Goal: Task Accomplishment & Management: Complete application form

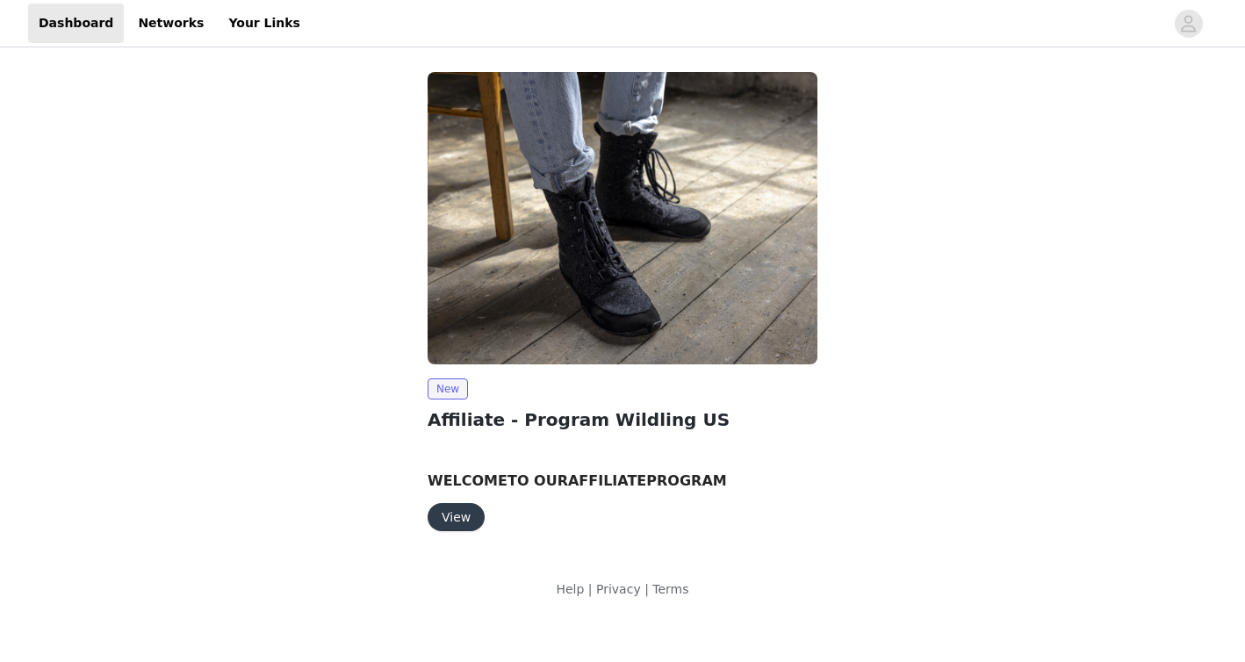
click at [455, 516] on button "View" at bounding box center [456, 517] width 57 height 28
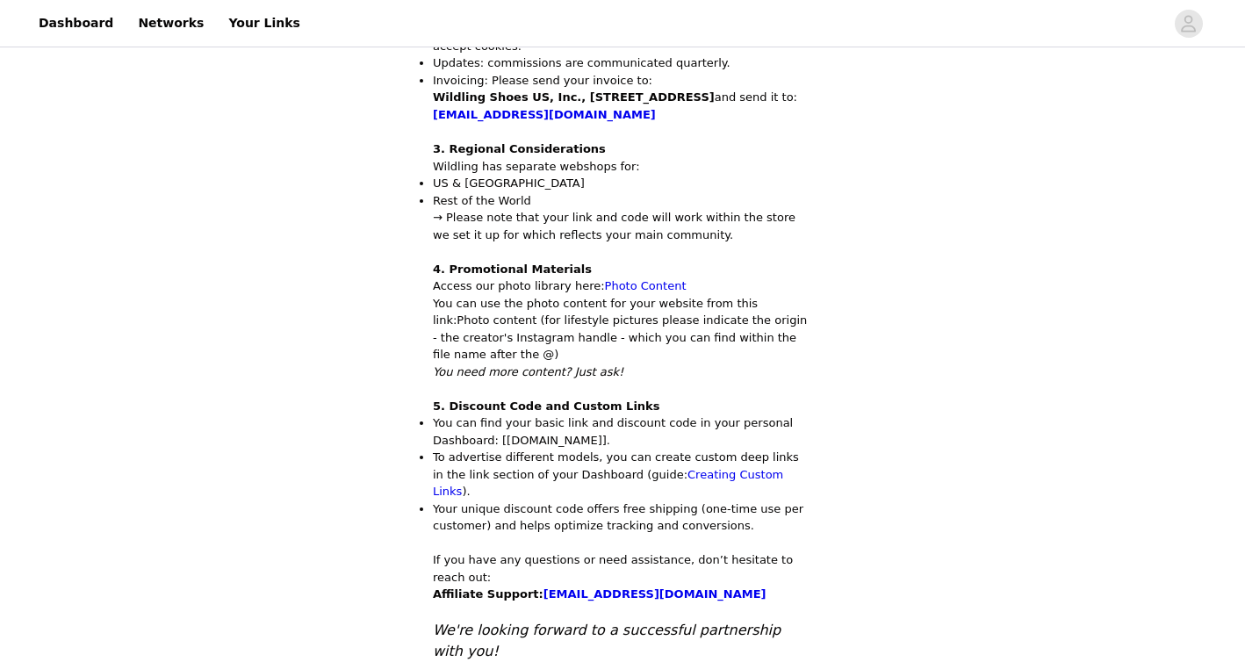
scroll to position [929, 0]
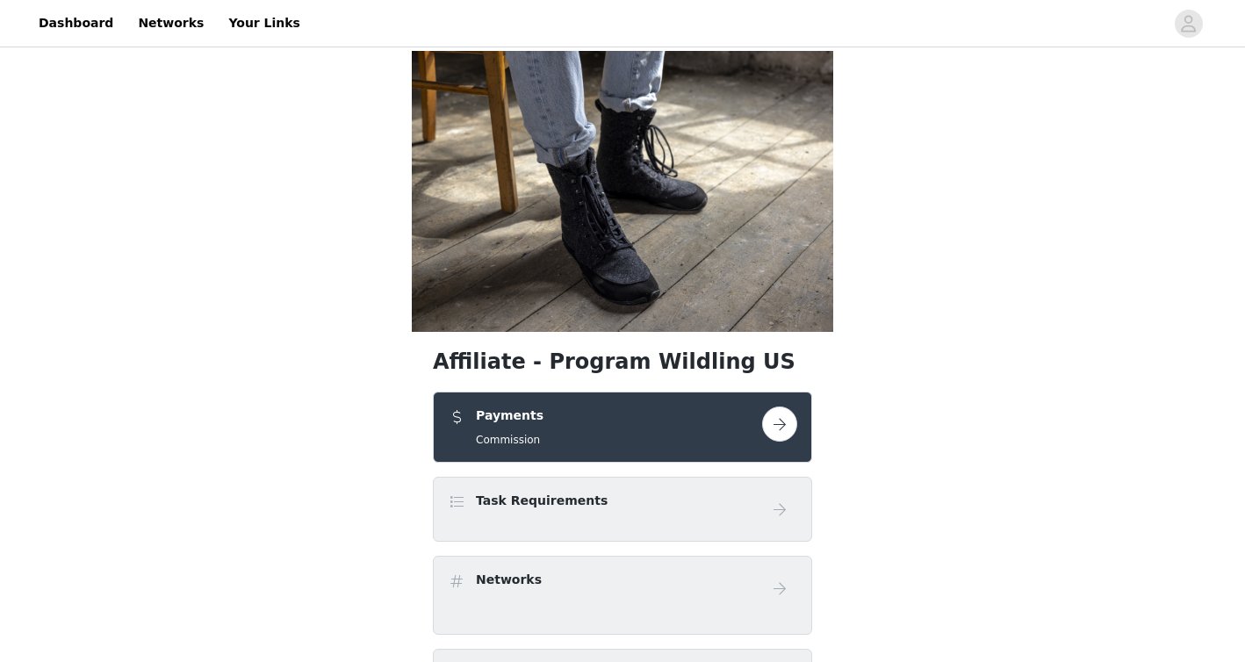
click at [779, 407] on button "button" at bounding box center [779, 424] width 35 height 35
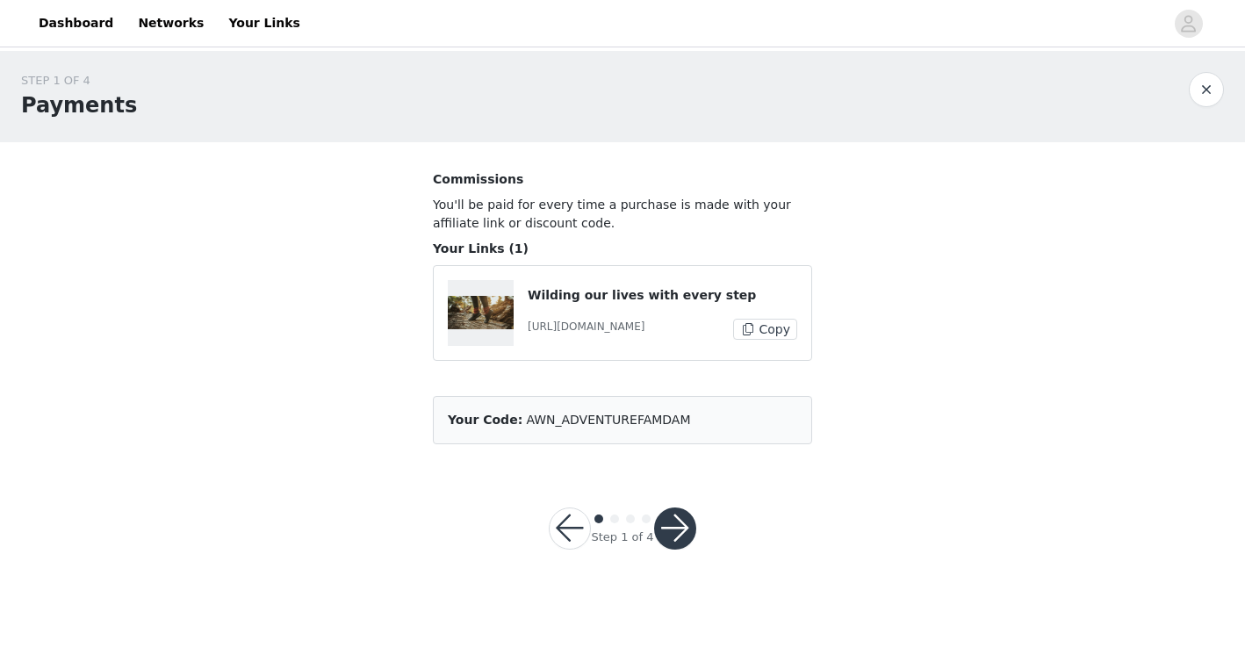
click at [759, 322] on button "Copy" at bounding box center [765, 329] width 64 height 21
click at [703, 418] on article "Your Code: AWN_ADVENTUREFAMDAM" at bounding box center [622, 420] width 379 height 48
click at [676, 529] on button "button" at bounding box center [675, 529] width 42 height 42
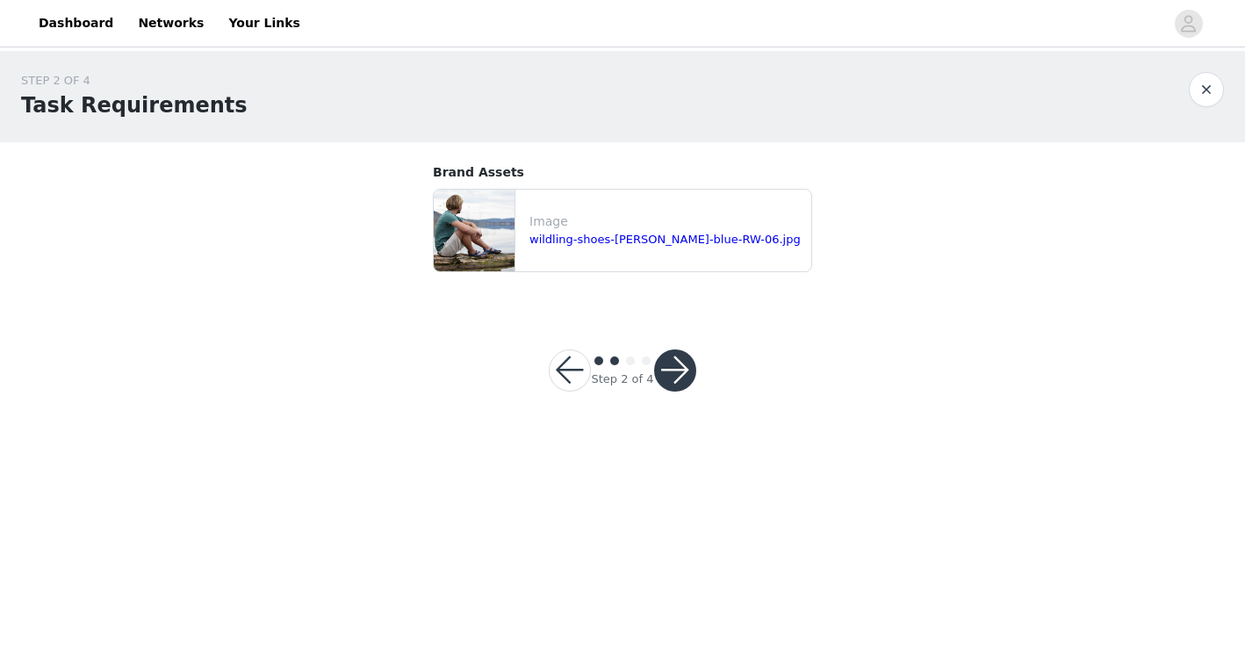
click at [676, 376] on button "button" at bounding box center [675, 370] width 42 height 42
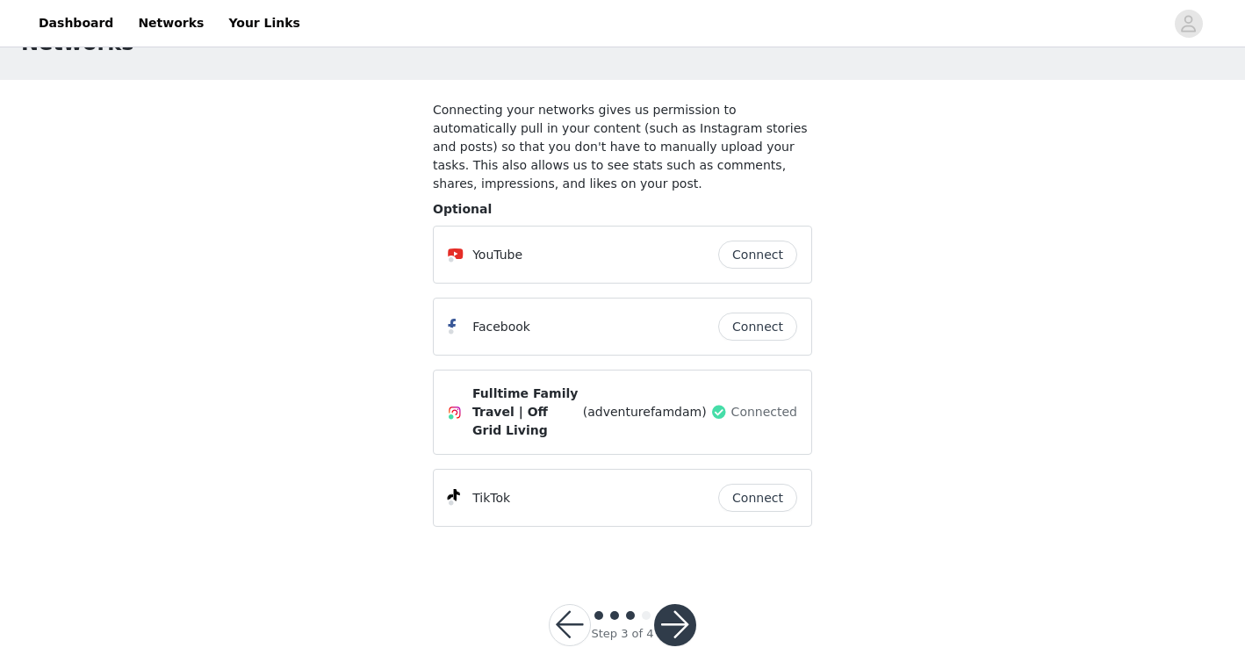
scroll to position [83, 0]
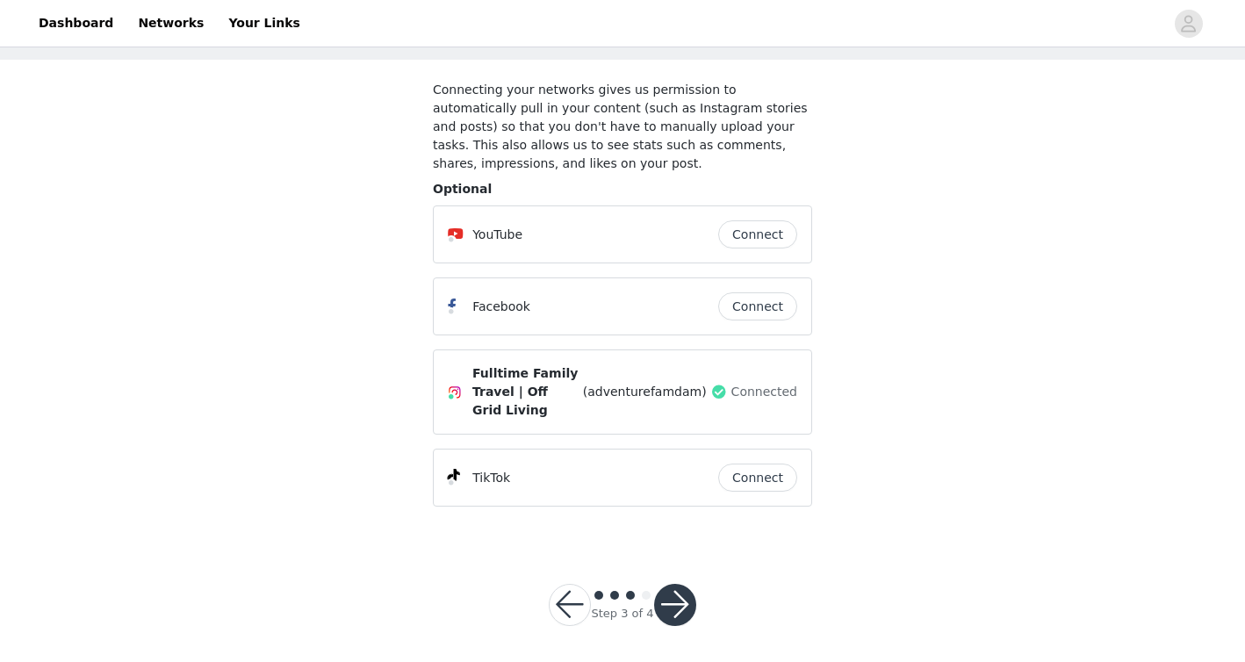
click at [671, 594] on button "button" at bounding box center [675, 605] width 42 height 42
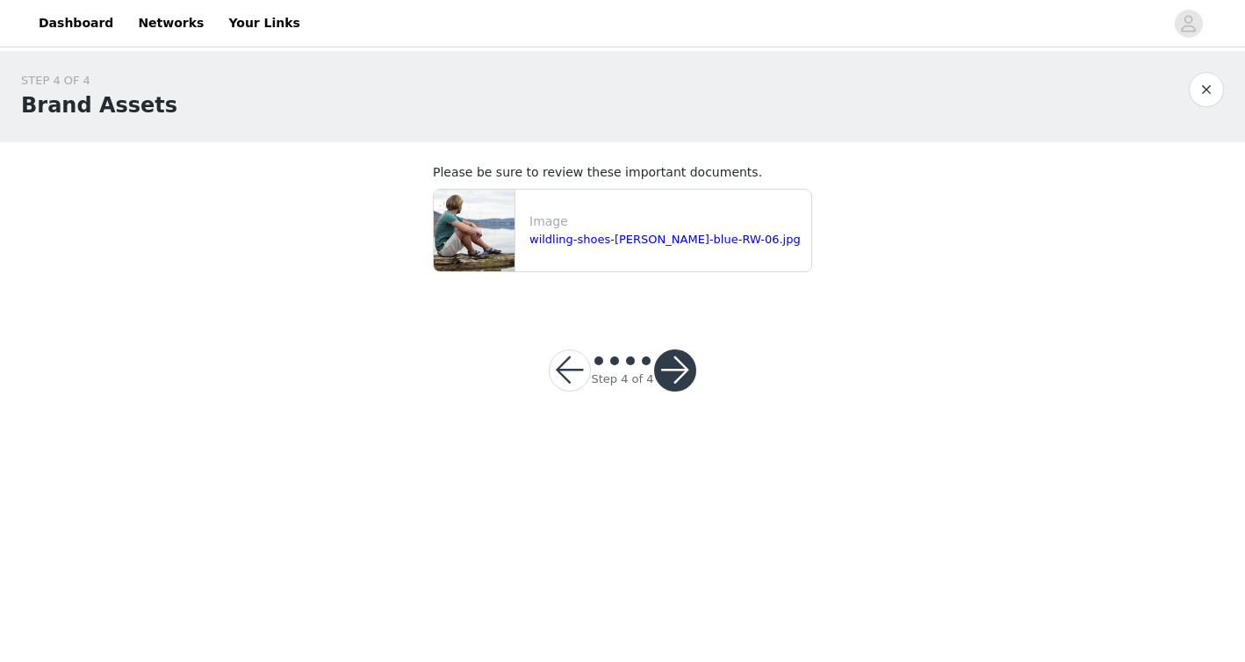
click at [690, 374] on button "button" at bounding box center [675, 370] width 42 height 42
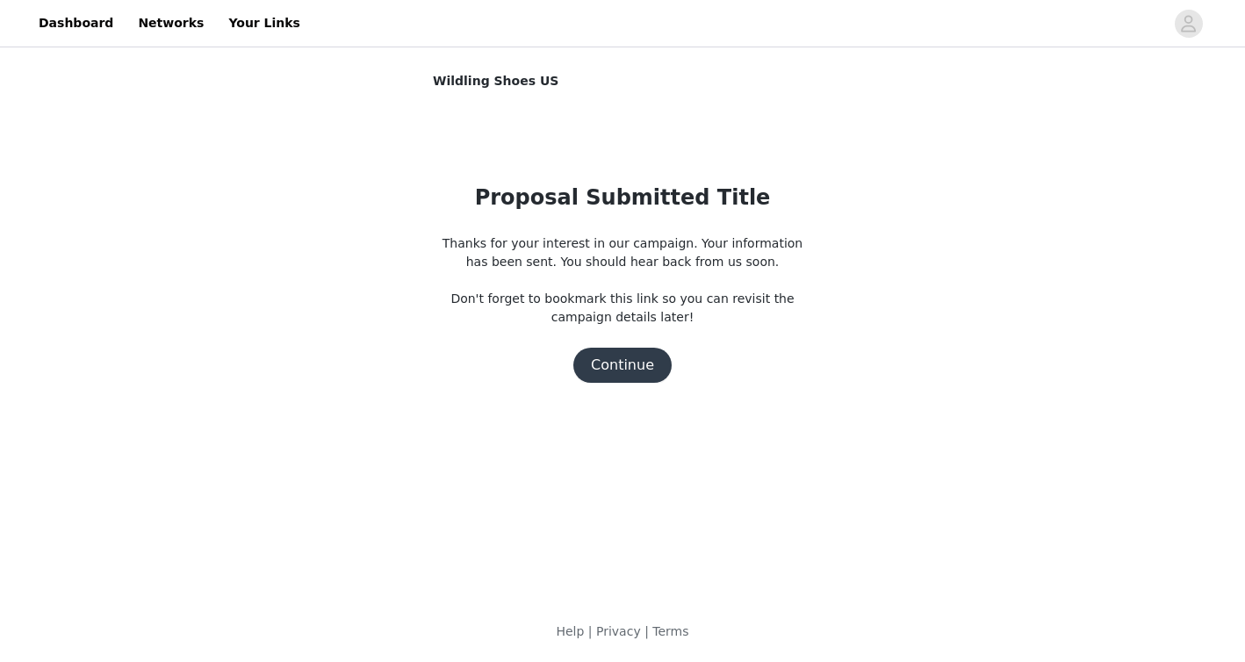
click at [640, 368] on button "Continue" at bounding box center [622, 365] width 98 height 35
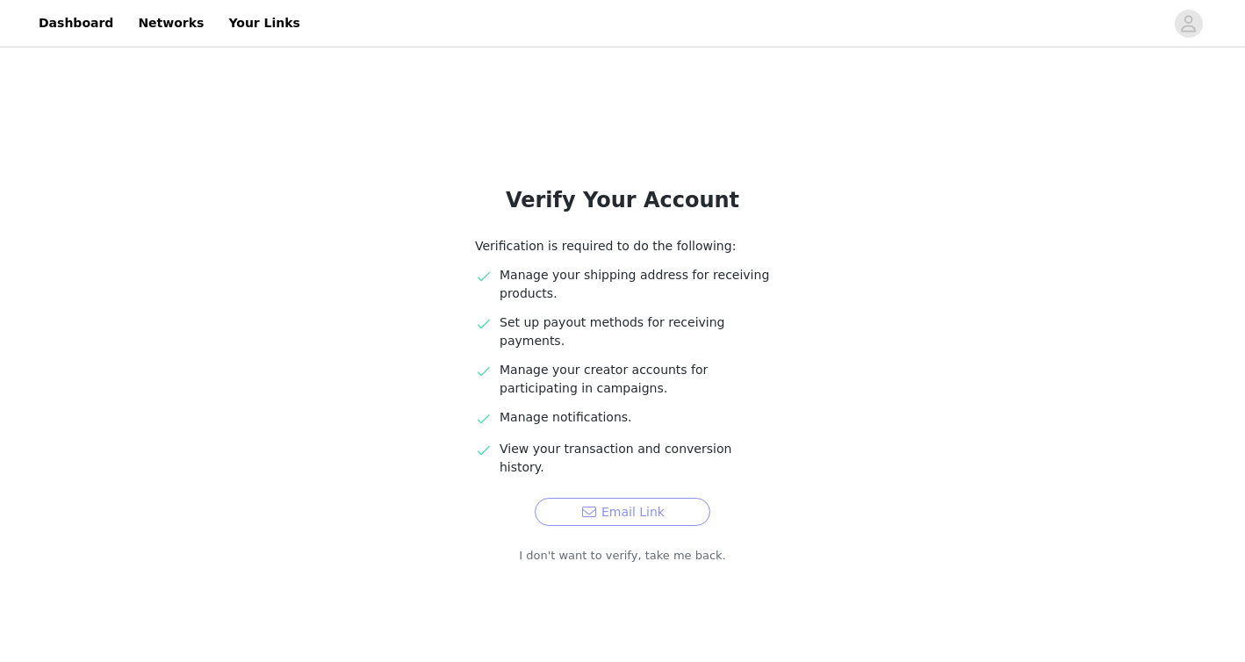
click at [623, 498] on button "Email Link" at bounding box center [623, 512] width 176 height 28
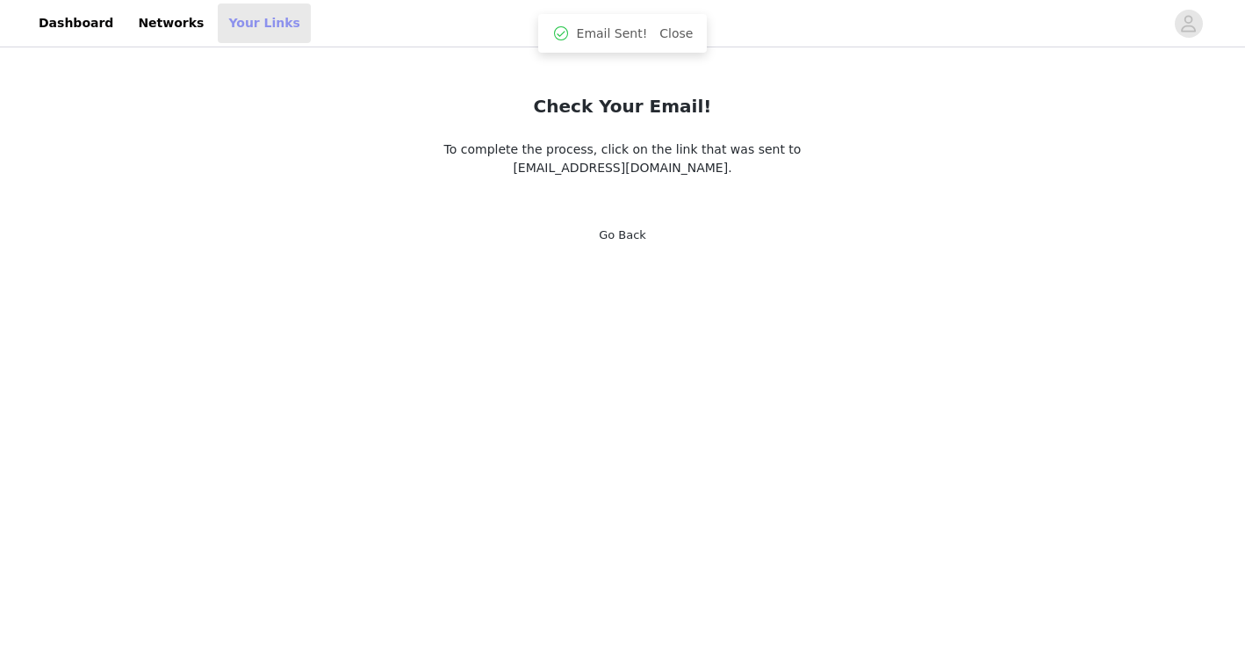
click at [238, 23] on link "Your Links" at bounding box center [264, 24] width 93 height 40
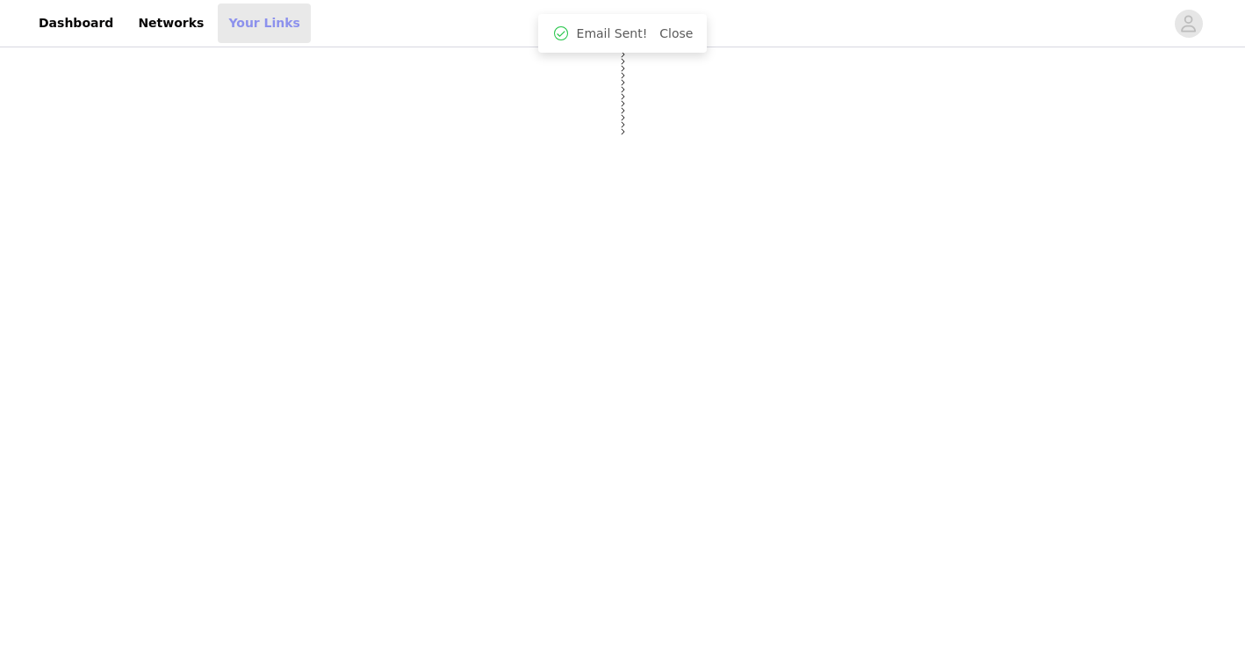
select select "12"
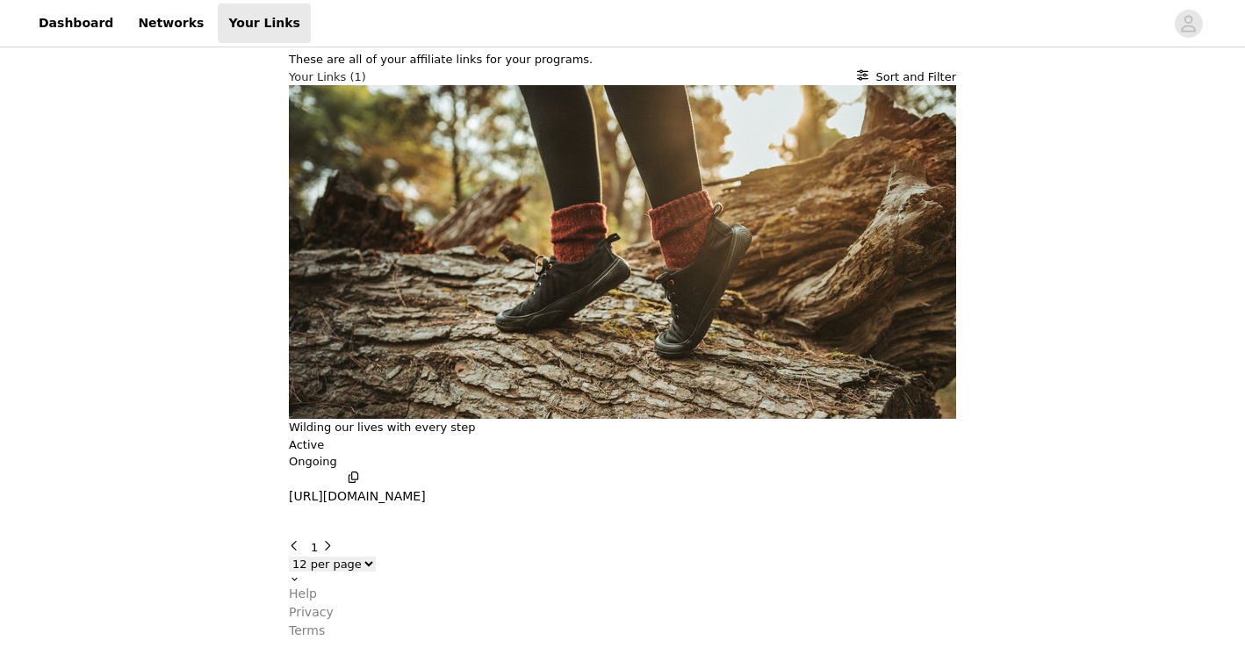
click at [404, 203] on div "[PERSON_NAME] our lives with every step Active Ongoing [URL][DOMAIN_NAME]" at bounding box center [622, 298] width 667 height 426
click at [306, 525] on icon "button" at bounding box center [306, 525] width 0 height 0
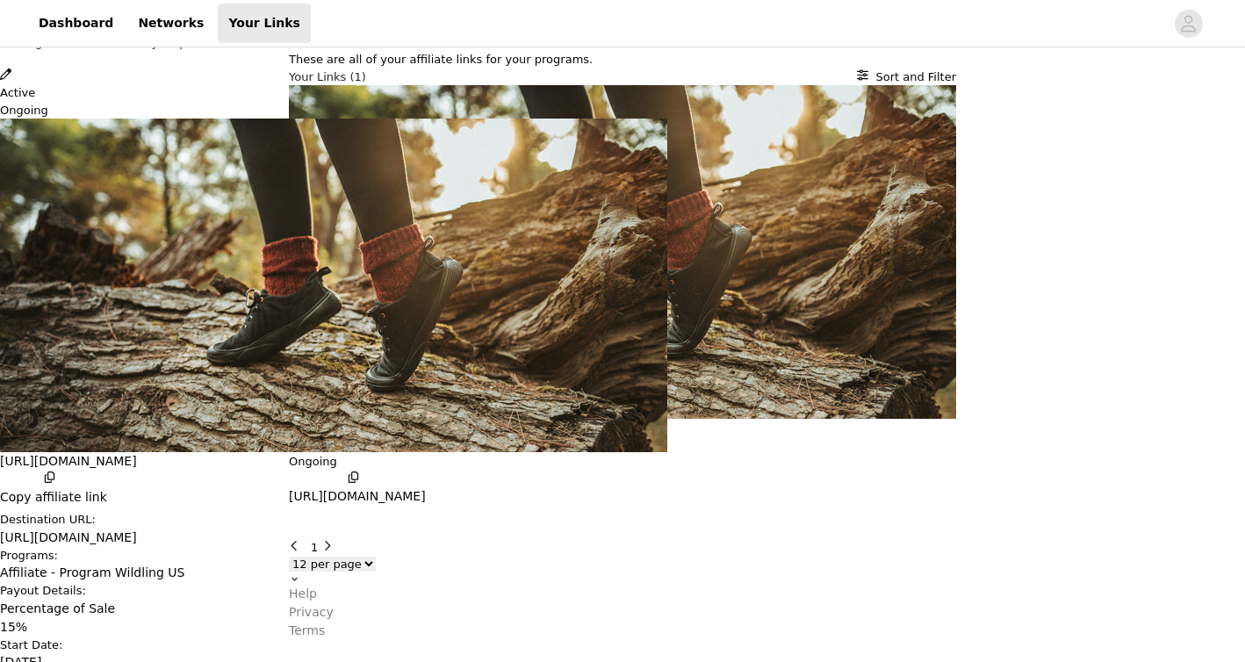
click at [611, 640] on div "Link Details [PERSON_NAME] our lives with every step Active Ongoing [URL][DOMAI…" at bounding box center [622, 640] width 1245 height 0
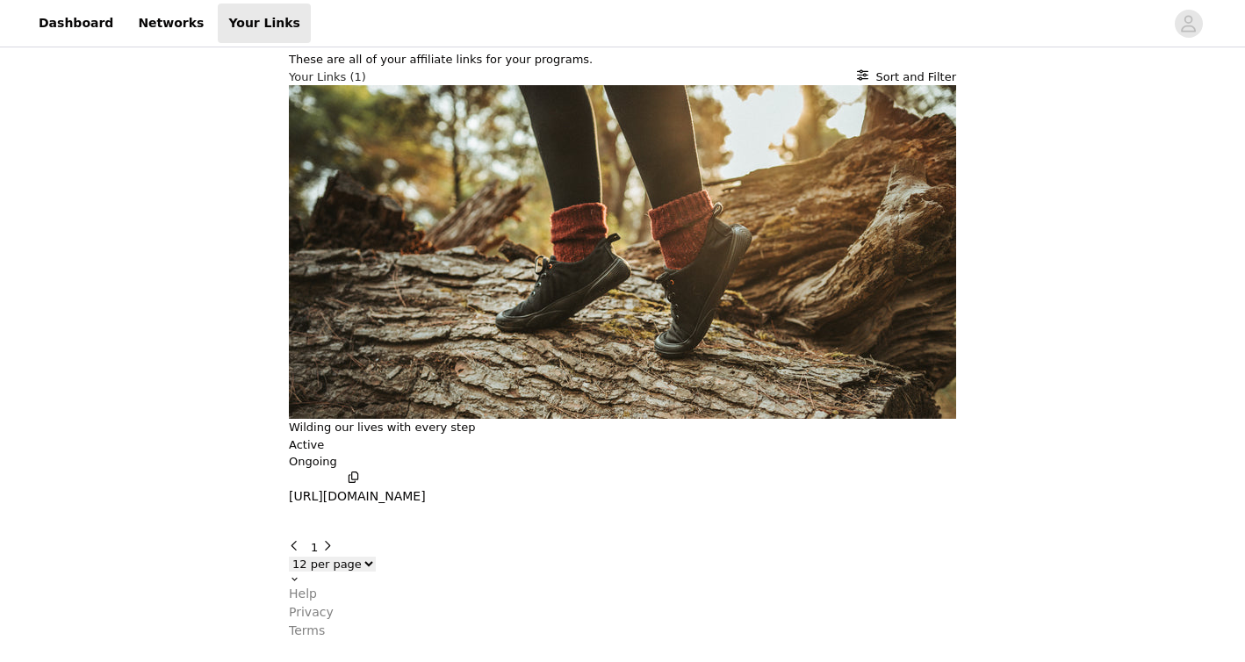
click at [426, 471] on button "[URL][DOMAIN_NAME]" at bounding box center [357, 489] width 137 height 36
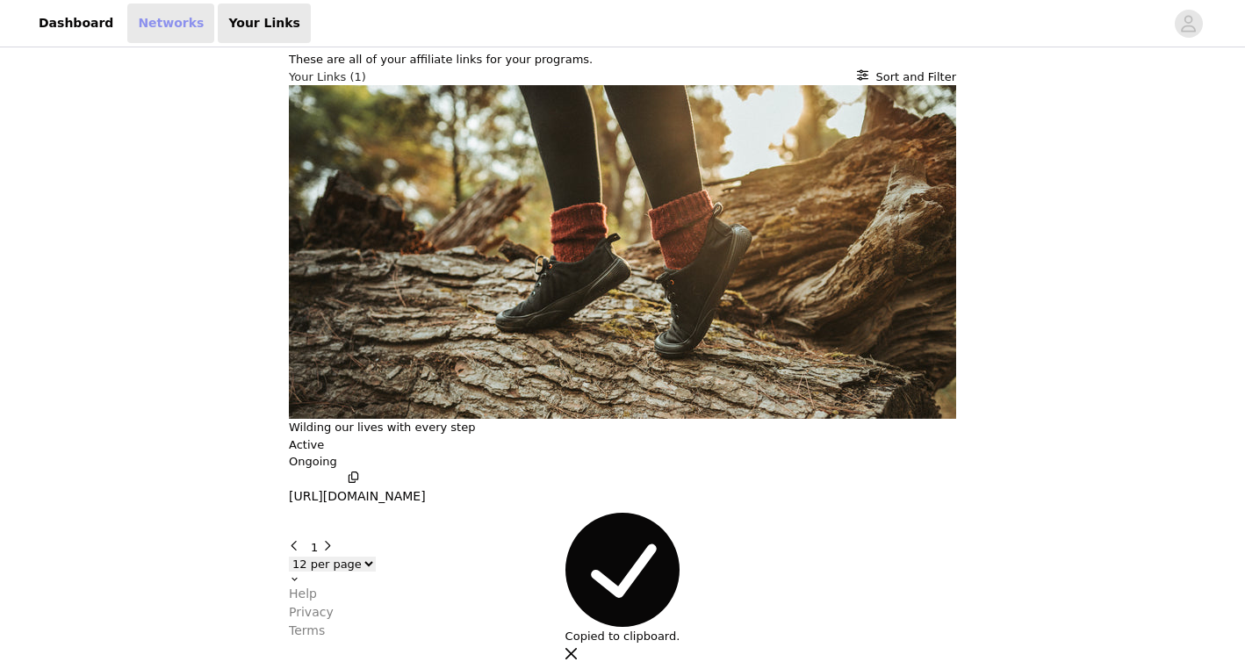
click at [151, 20] on link "Networks" at bounding box center [170, 24] width 87 height 40
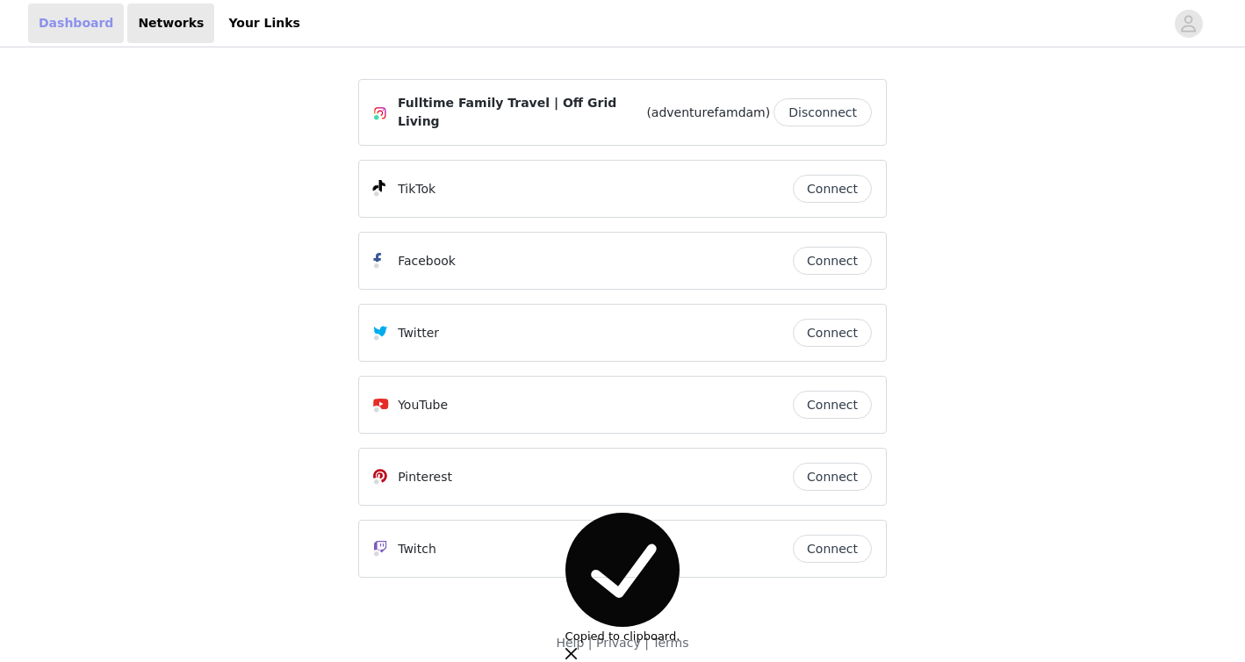
click at [89, 20] on link "Dashboard" at bounding box center [76, 24] width 96 height 40
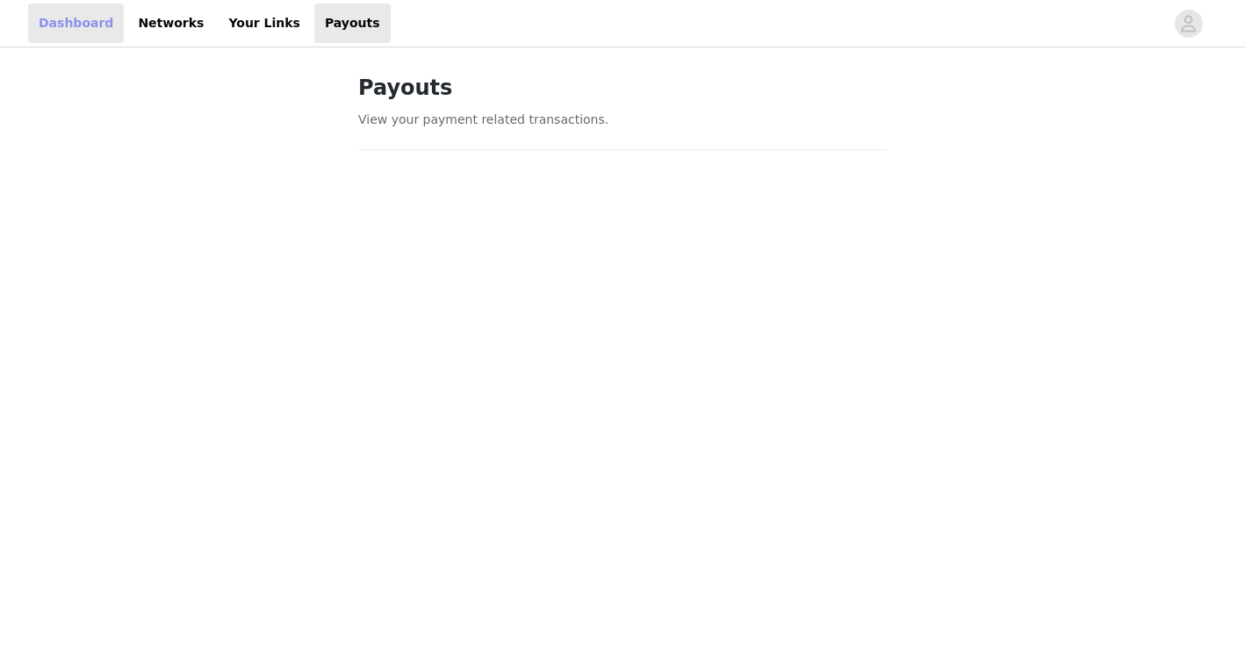
click at [91, 30] on link "Dashboard" at bounding box center [76, 24] width 96 height 40
